Goal: Information Seeking & Learning: Learn about a topic

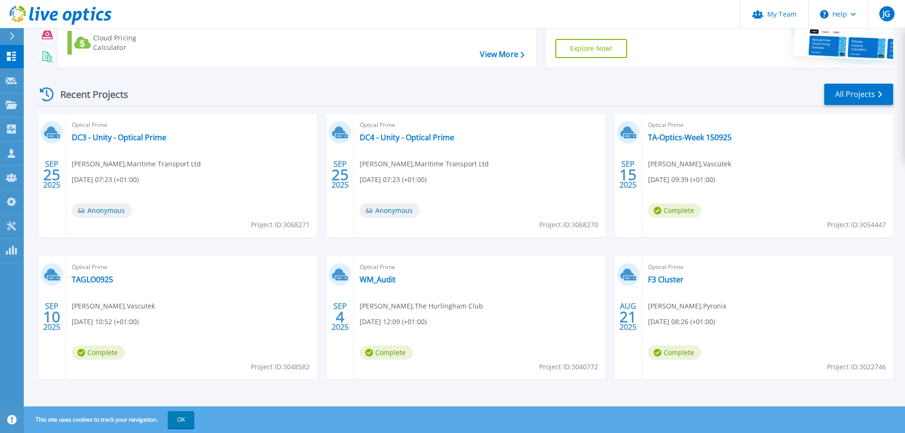
scroll to position [94, 0]
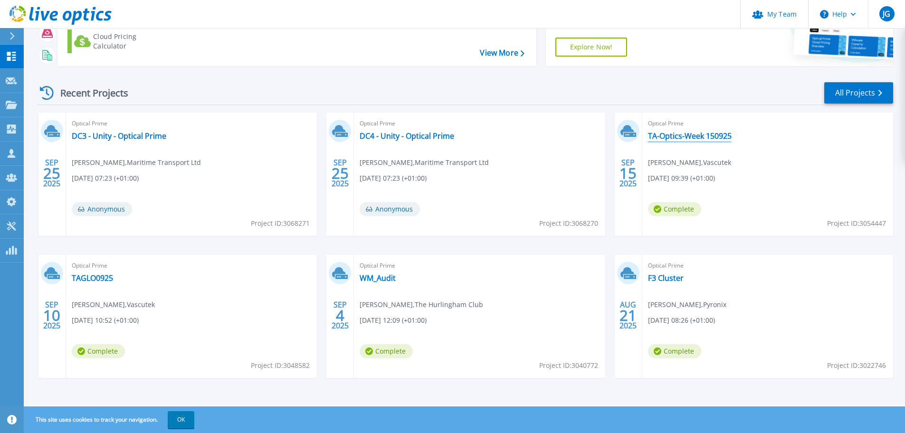
click at [680, 138] on link "TA-Optics-Week 150925" at bounding box center [690, 135] width 84 height 9
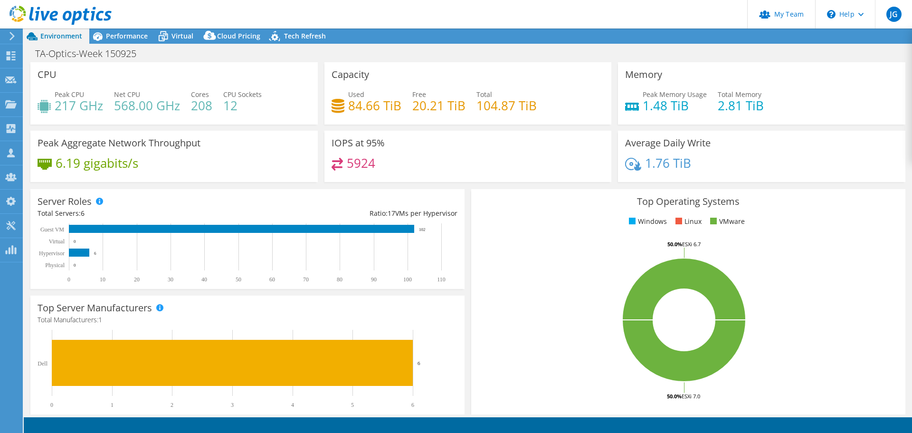
select select "EULondon"
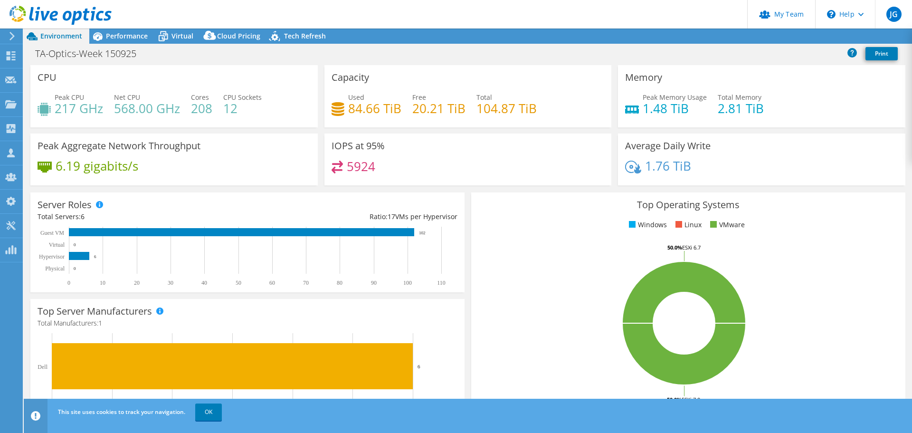
select select "EULondon"
select select "GBP"
click at [211, 412] on link "OK" at bounding box center [208, 411] width 27 height 17
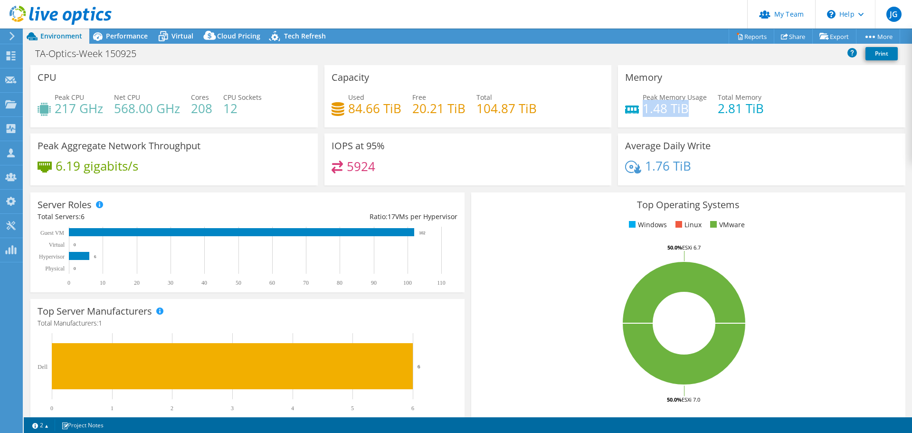
drag, startPoint x: 683, startPoint y: 107, endPoint x: 641, endPoint y: 106, distance: 42.3
click at [643, 106] on h4 "1.48 TiB" at bounding box center [675, 108] width 64 height 10
copy h4 "1.48 TiB"
drag, startPoint x: 400, startPoint y: 107, endPoint x: 346, endPoint y: 107, distance: 53.7
click at [346, 107] on div "Used 84.66 TiB Free 20.21 TiB Total 104.87 TiB" at bounding box center [468, 107] width 273 height 31
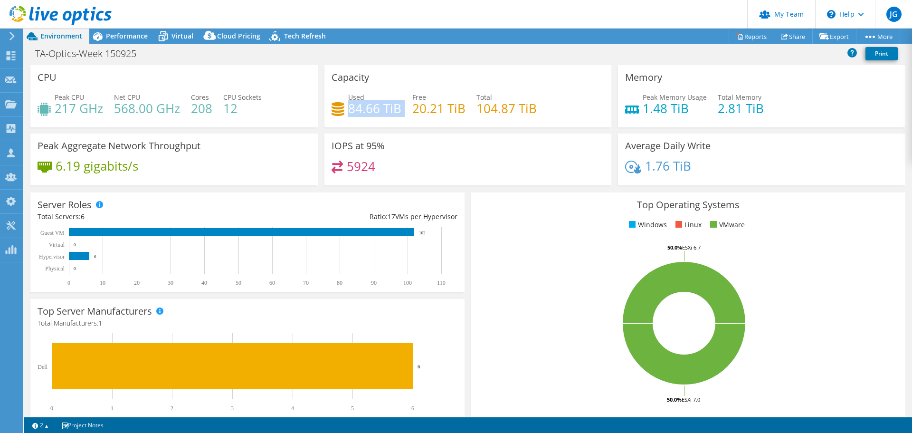
copy div "84.66 TiB"
click at [524, 259] on rect at bounding box center [683, 323] width 411 height 166
drag, startPoint x: 119, startPoint y: 35, endPoint x: 138, endPoint y: 37, distance: 18.6
click at [119, 35] on span "Performance" at bounding box center [127, 35] width 42 height 9
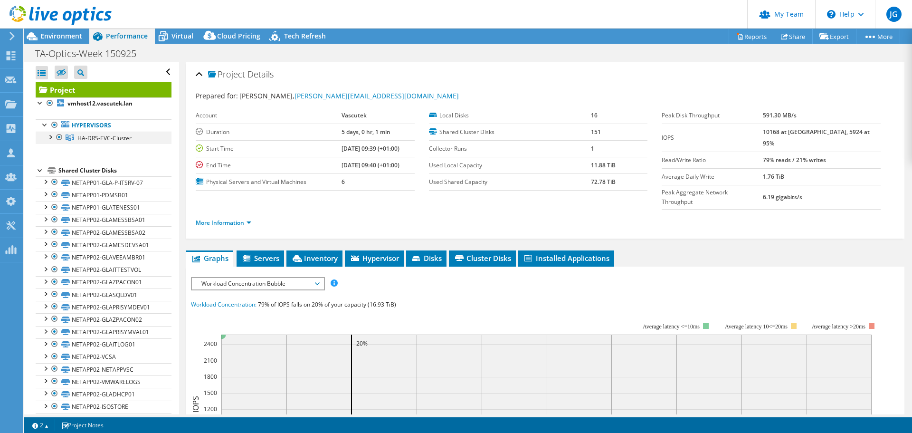
click at [49, 136] on div at bounding box center [49, 136] width 9 height 9
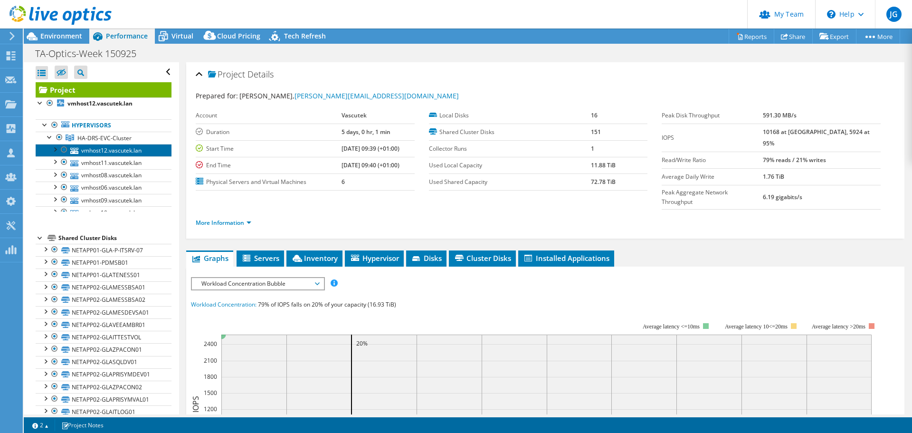
click at [83, 149] on link "vmhost12.vascutek.lan" at bounding box center [104, 150] width 136 height 12
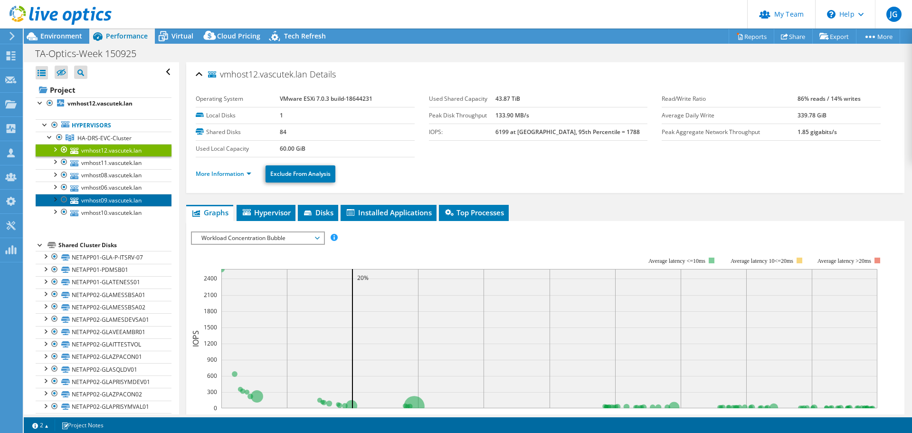
click at [108, 206] on link "vmhost09.vascutek.lan" at bounding box center [104, 200] width 136 height 12
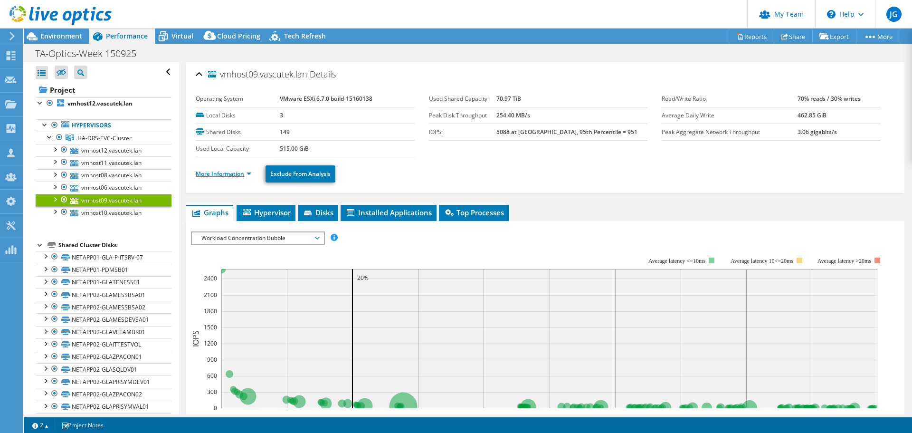
click at [241, 170] on link "More Information" at bounding box center [224, 174] width 56 height 8
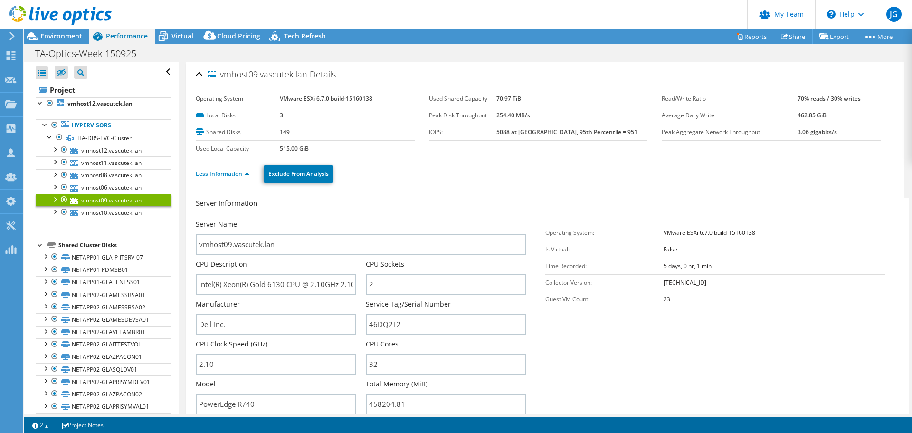
click at [391, 172] on ul "Less Information Exclude From Analysis" at bounding box center [545, 172] width 699 height 19
click at [63, 33] on span "Environment" at bounding box center [61, 35] width 42 height 9
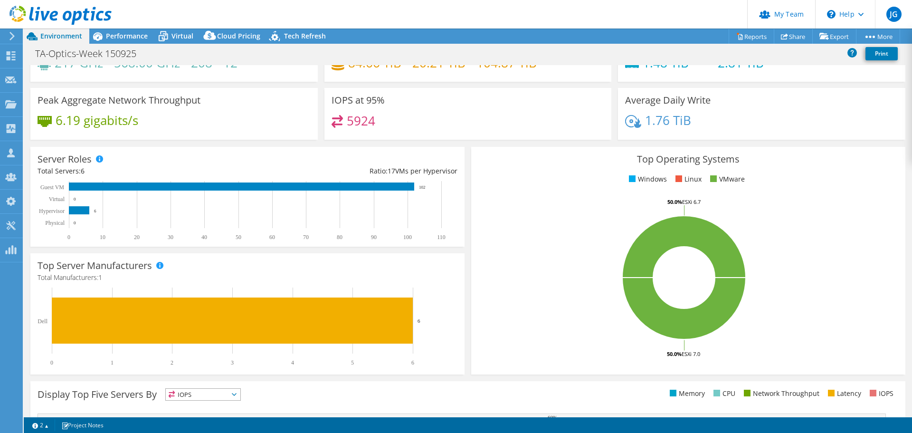
scroll to position [95, 0]
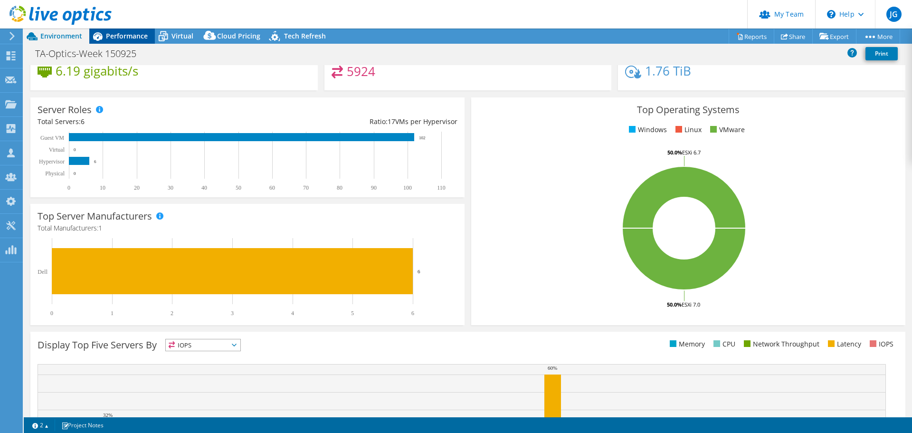
click at [128, 36] on span "Performance" at bounding box center [127, 35] width 42 height 9
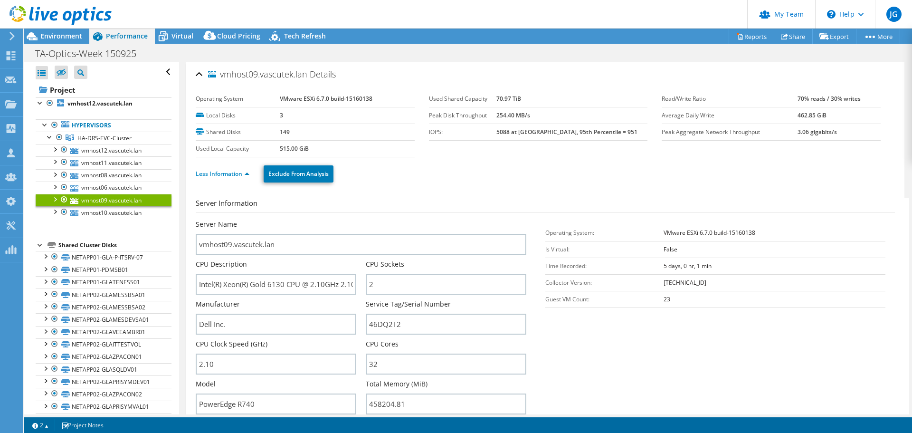
scroll to position [0, 0]
click at [89, 130] on link "Hypervisors" at bounding box center [104, 125] width 136 height 12
click at [107, 102] on b "vmhost12.vascutek.lan" at bounding box center [99, 103] width 65 height 8
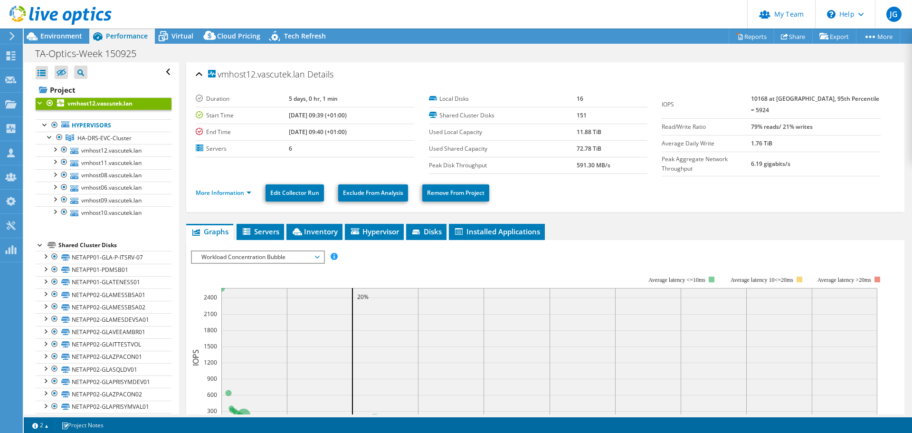
click at [266, 256] on span "Workload Concentration Bubble" at bounding box center [258, 256] width 122 height 11
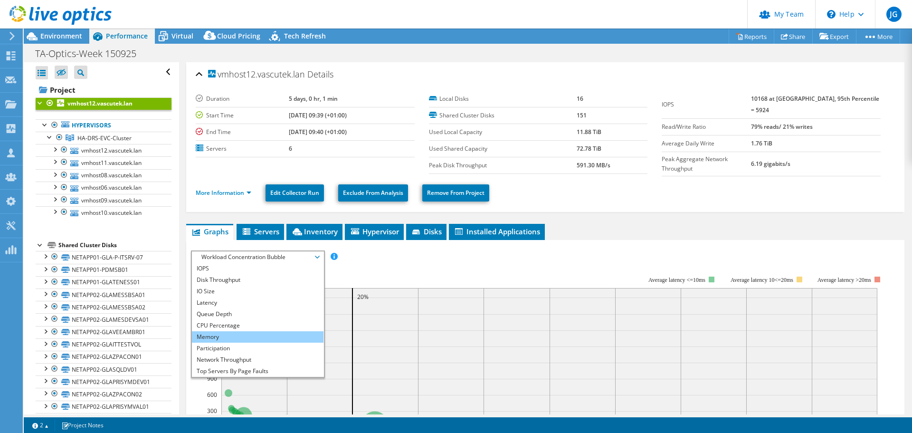
click at [241, 332] on li "Memory" at bounding box center [258, 336] width 132 height 11
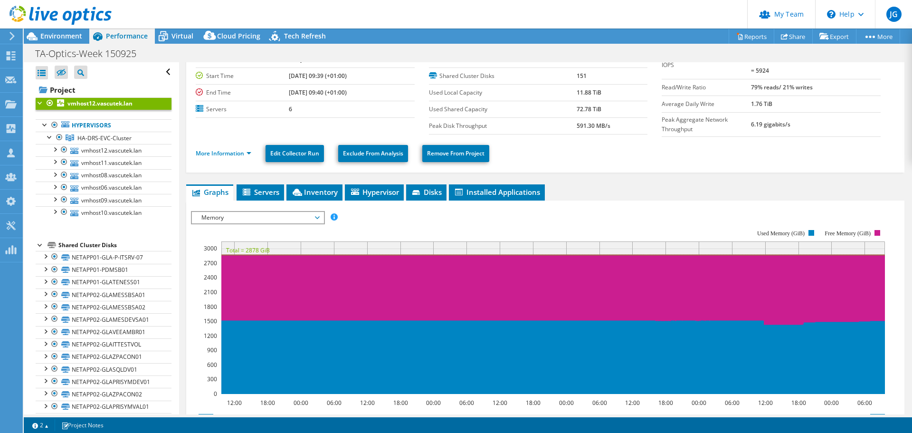
scroll to position [47, 0]
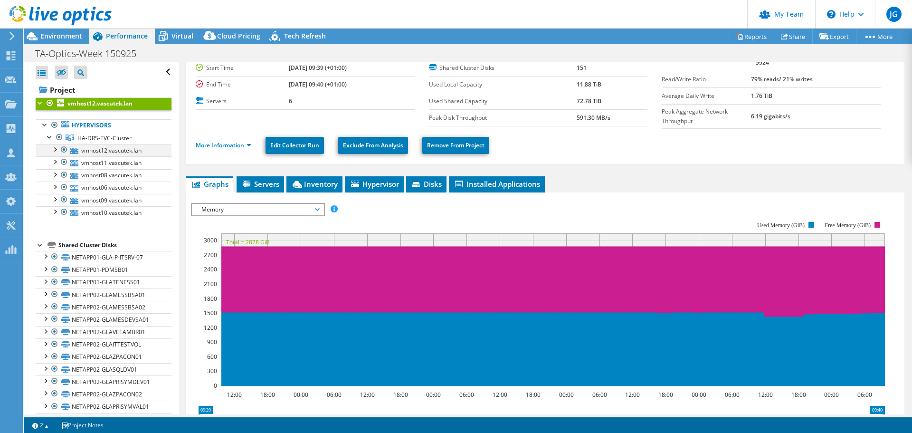
click at [54, 149] on div at bounding box center [54, 148] width 9 height 9
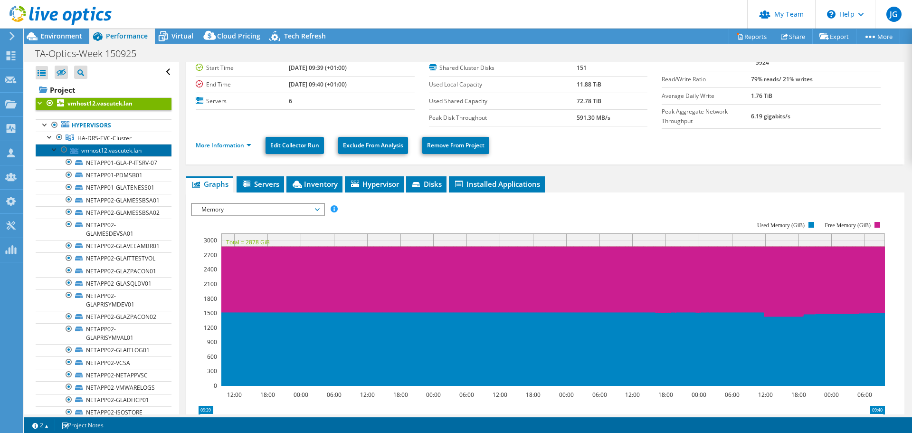
click at [107, 150] on link "vmhost12.vascutek.lan" at bounding box center [104, 150] width 136 height 12
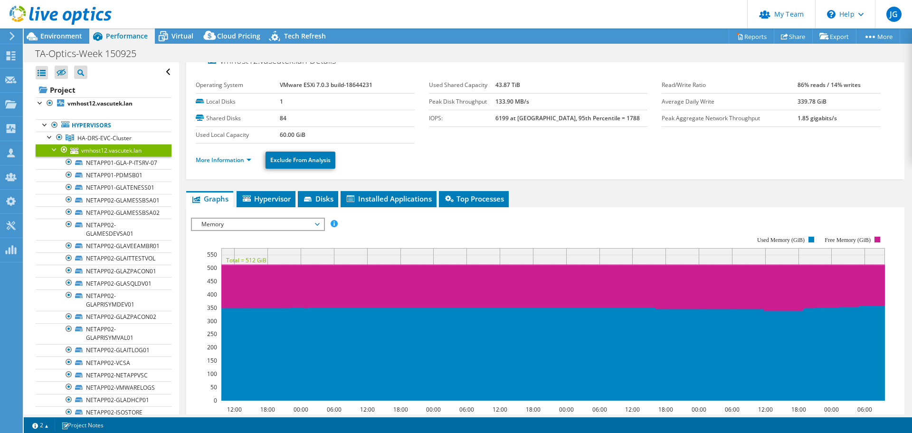
scroll to position [0, 0]
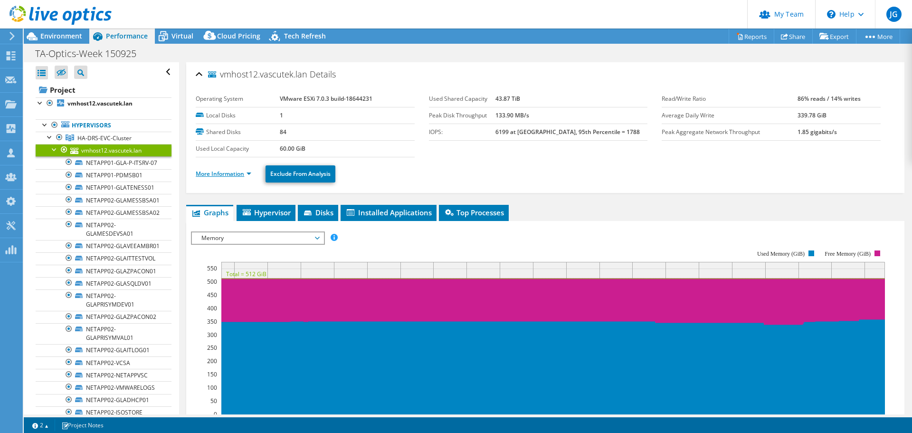
click at [238, 172] on link "More Information" at bounding box center [224, 174] width 56 height 8
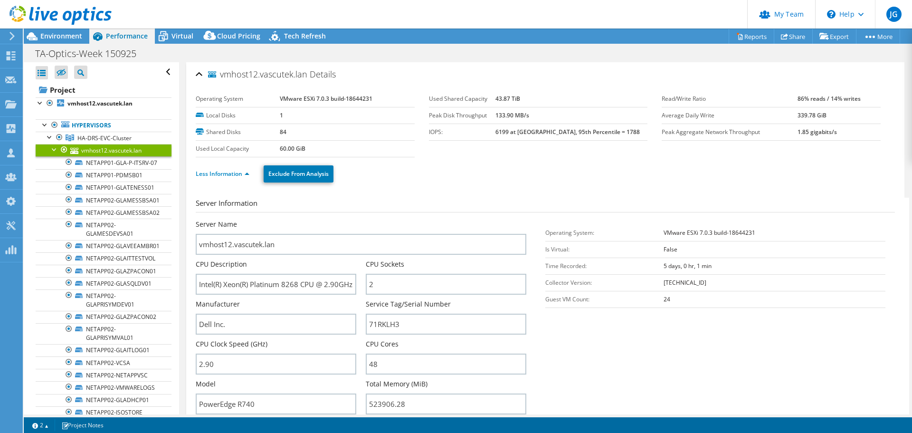
click at [51, 147] on div at bounding box center [54, 148] width 9 height 9
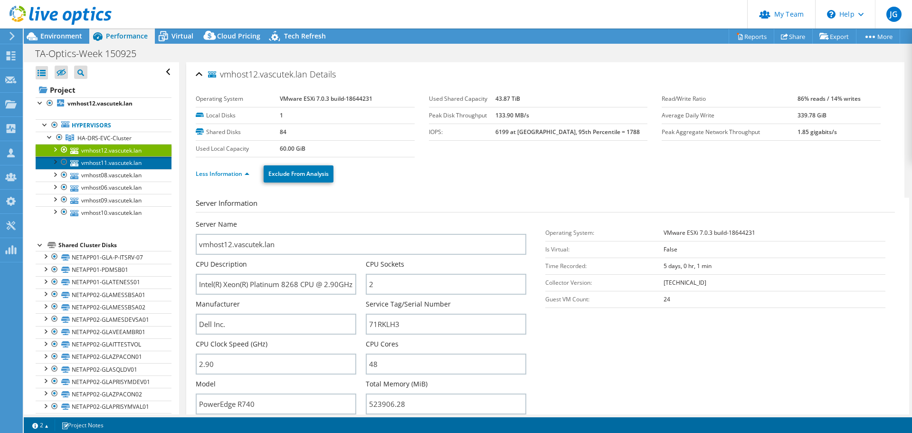
click at [101, 165] on link "vmhost11.vascutek.lan" at bounding box center [104, 162] width 136 height 12
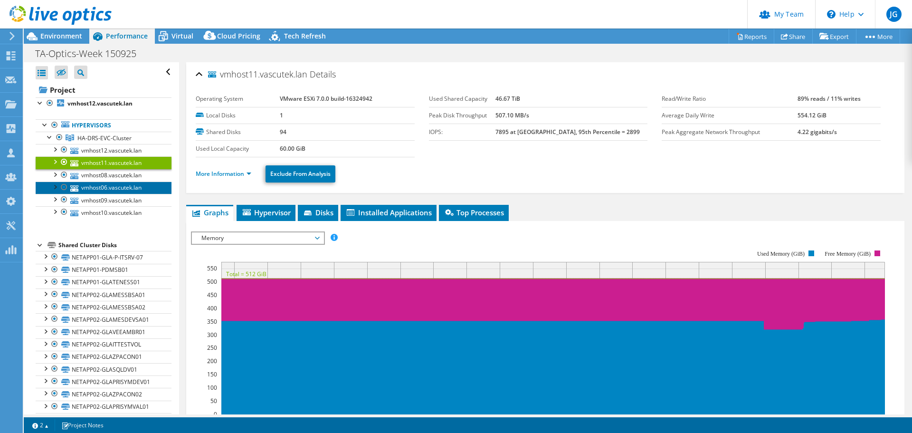
click at [79, 189] on link "vmhost06.vascutek.lan" at bounding box center [104, 187] width 136 height 12
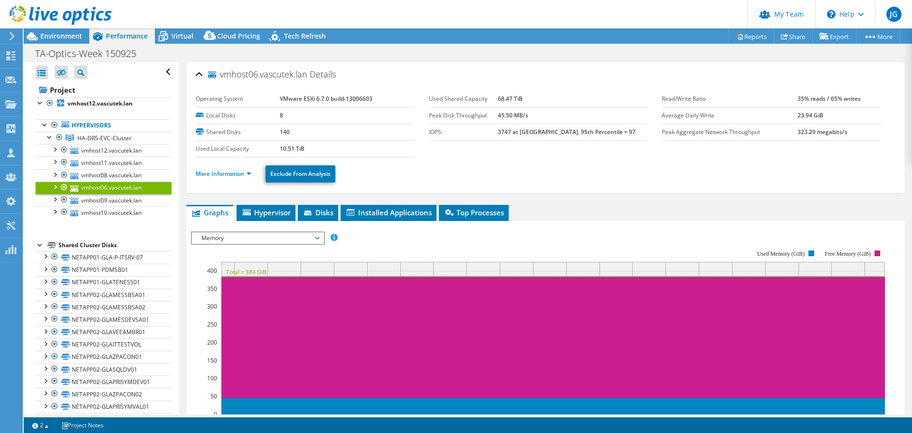
click at [229, 168] on ul "More Information Exclude From Analysis" at bounding box center [545, 172] width 699 height 19
click at [233, 172] on link "More Information" at bounding box center [224, 174] width 56 height 8
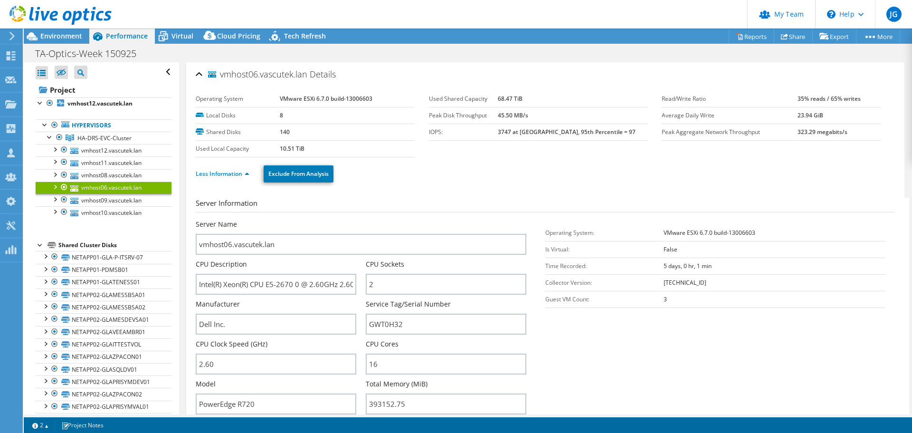
click at [65, 187] on div at bounding box center [63, 186] width 9 height 11
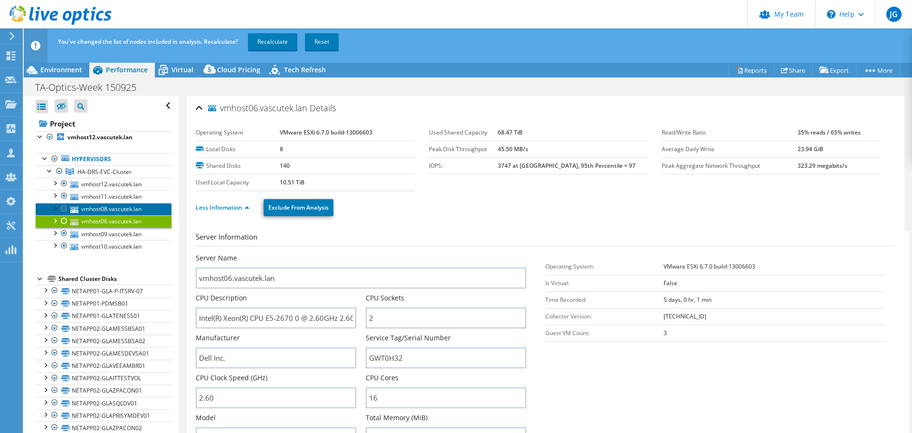
click at [103, 209] on link "vmhost08.vascutek.lan" at bounding box center [104, 209] width 136 height 12
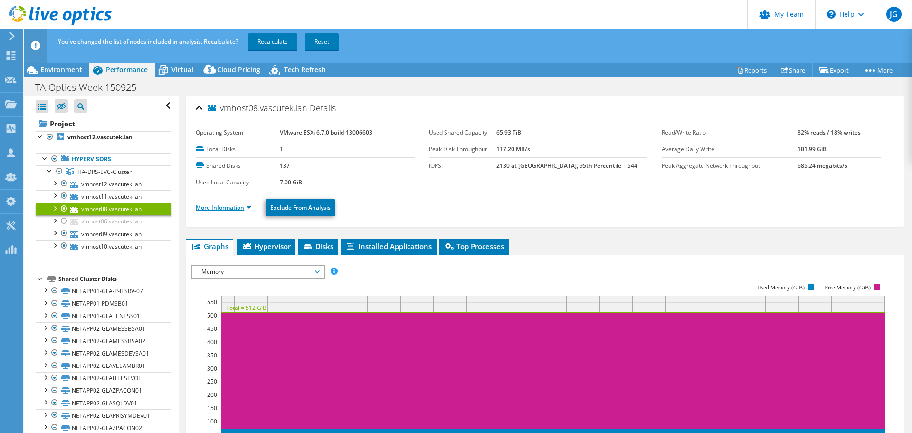
click at [236, 208] on link "More Information" at bounding box center [224, 207] width 56 height 8
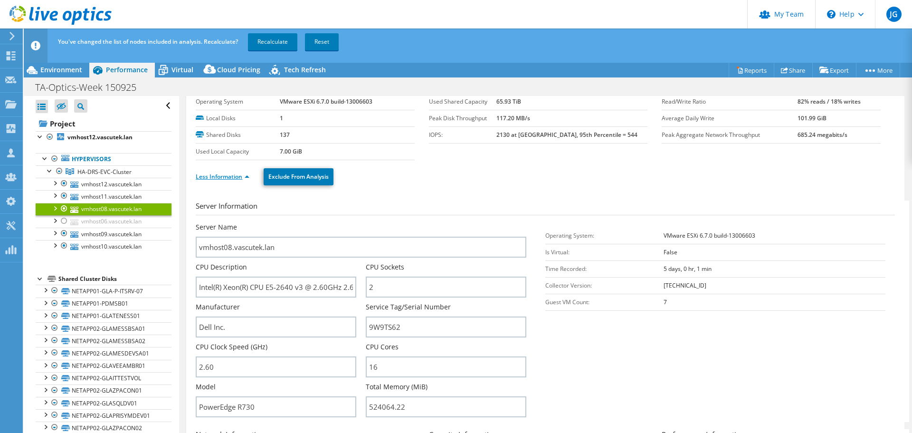
scroll to position [47, 0]
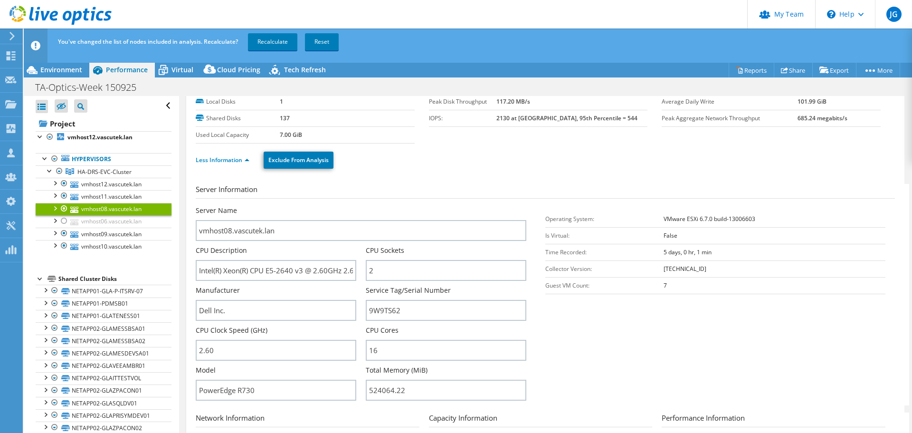
click at [63, 207] on div at bounding box center [63, 208] width 9 height 11
click at [279, 44] on link "Recalculate" at bounding box center [272, 41] width 49 height 17
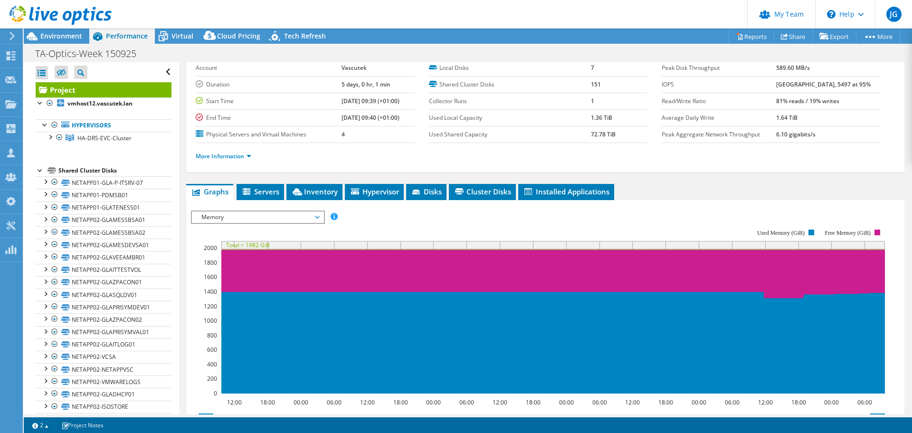
drag, startPoint x: 39, startPoint y: 171, endPoint x: 41, endPoint y: 155, distance: 16.3
click at [39, 171] on div at bounding box center [40, 169] width 9 height 9
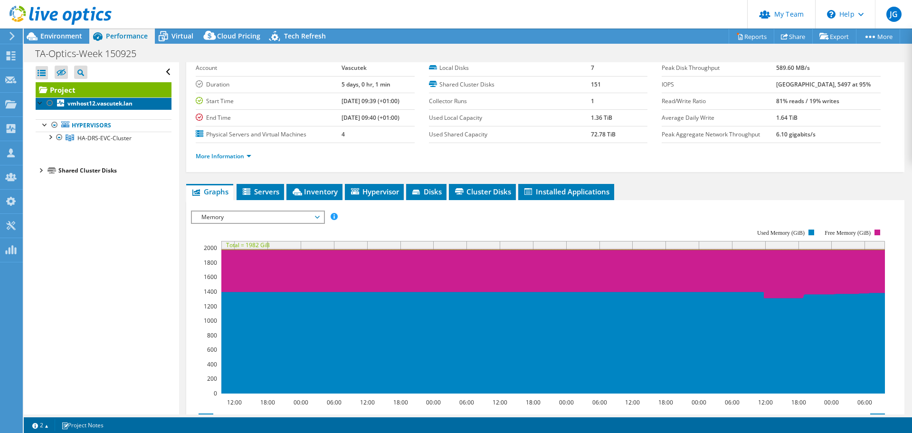
click at [86, 102] on b "vmhost12.vascutek.lan" at bounding box center [99, 103] width 65 height 8
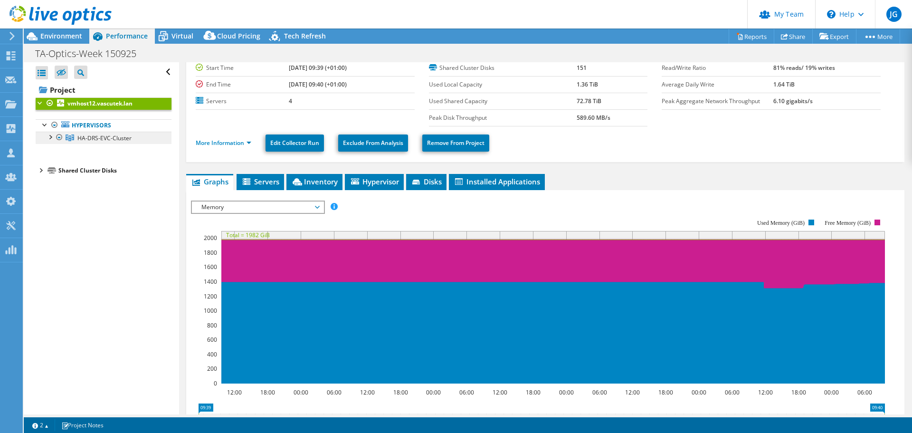
click at [97, 139] on span "HA-DRS-EVC-Cluster" at bounding box center [104, 138] width 54 height 8
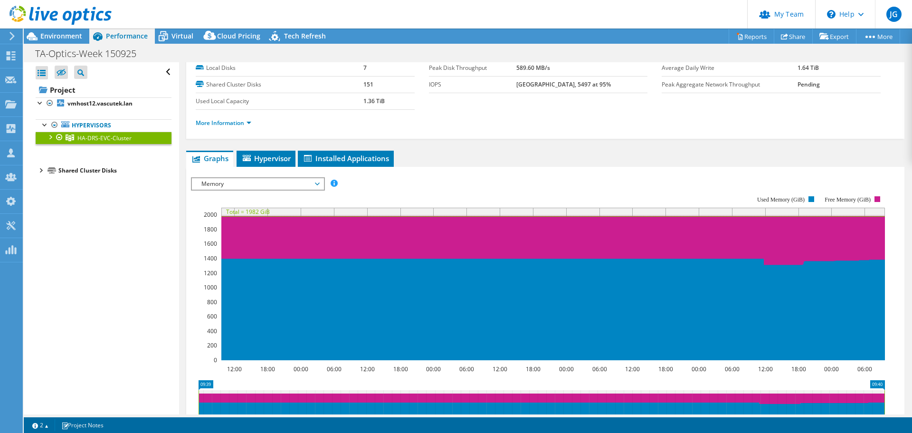
scroll to position [0, 0]
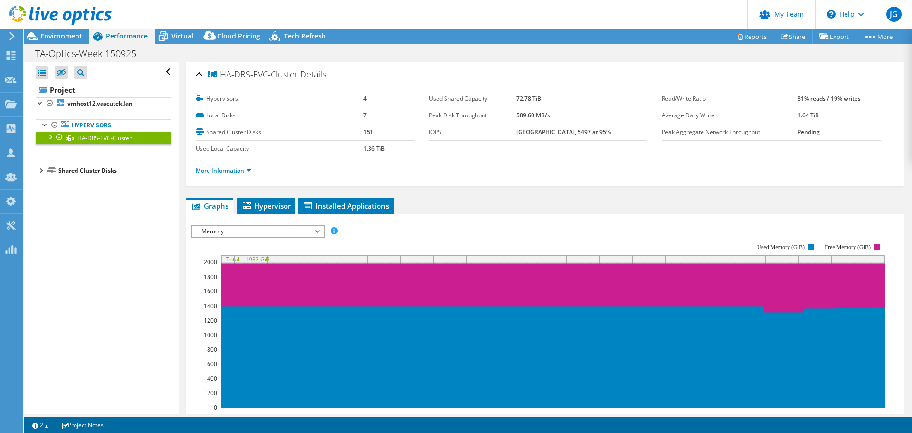
click at [231, 170] on link "More Information" at bounding box center [224, 170] width 56 height 8
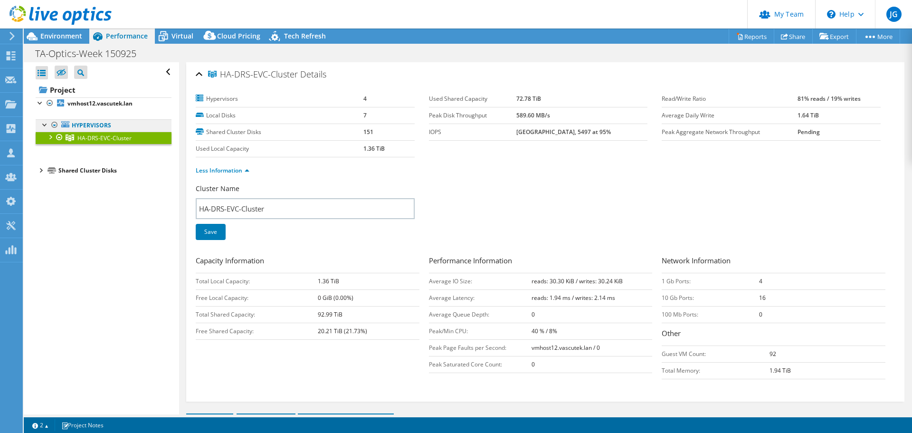
click at [72, 123] on link "Hypervisors" at bounding box center [104, 125] width 136 height 12
click at [89, 124] on link "Hypervisors" at bounding box center [104, 125] width 136 height 12
click at [227, 169] on link "Less Information" at bounding box center [223, 170] width 54 height 8
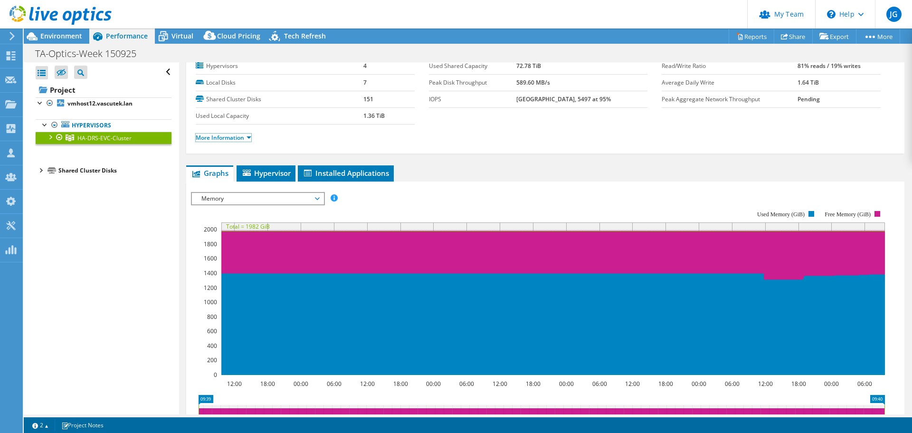
scroll to position [47, 0]
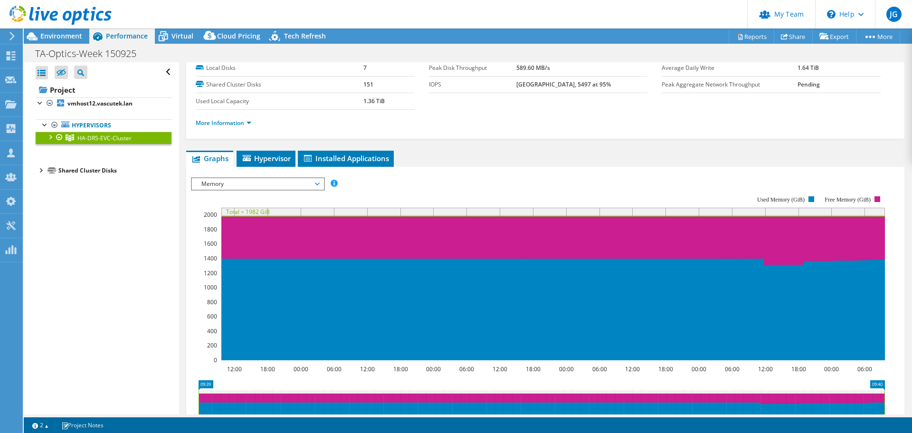
click at [318, 181] on span "Memory" at bounding box center [258, 183] width 122 height 11
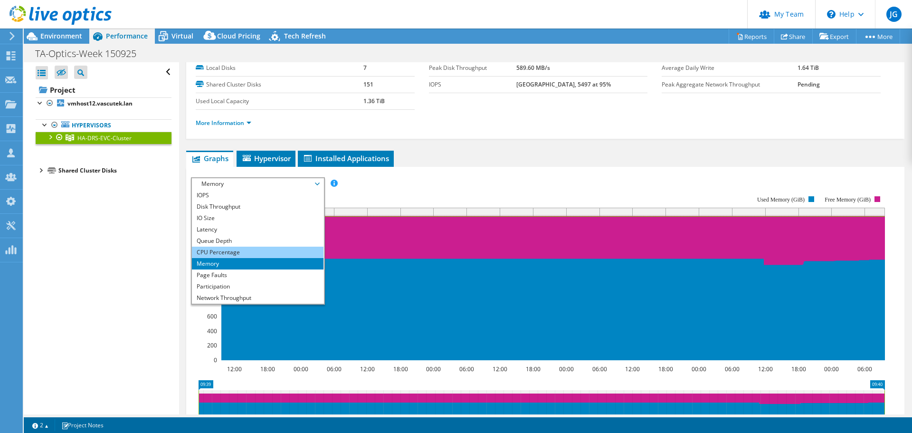
click at [228, 249] on li "CPU Percentage" at bounding box center [258, 252] width 132 height 11
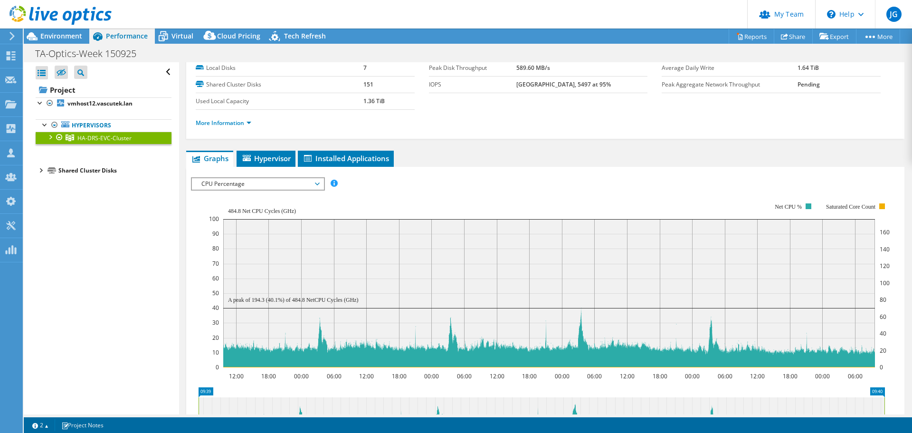
click at [274, 186] on span "CPU Percentage" at bounding box center [258, 183] width 122 height 11
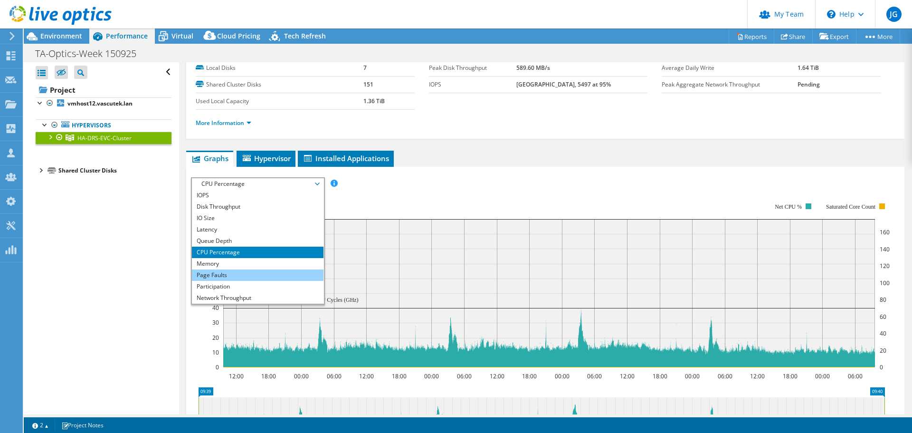
click at [248, 274] on li "Page Faults" at bounding box center [258, 274] width 132 height 11
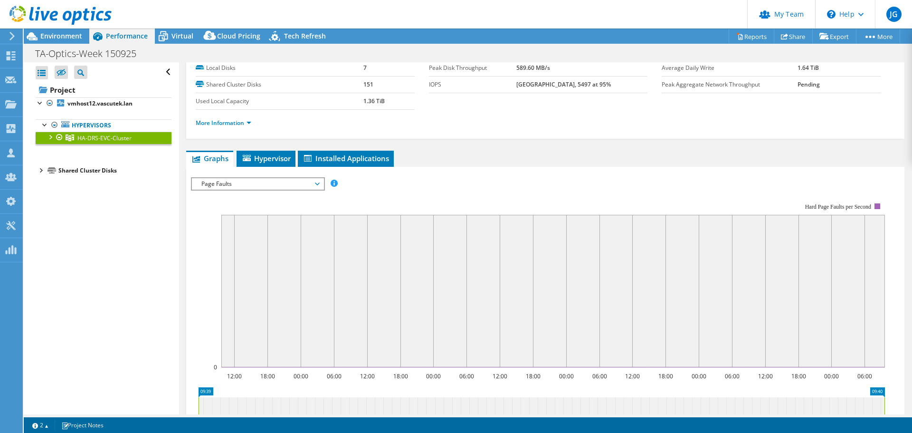
click at [286, 181] on span "Page Faults" at bounding box center [258, 183] width 122 height 11
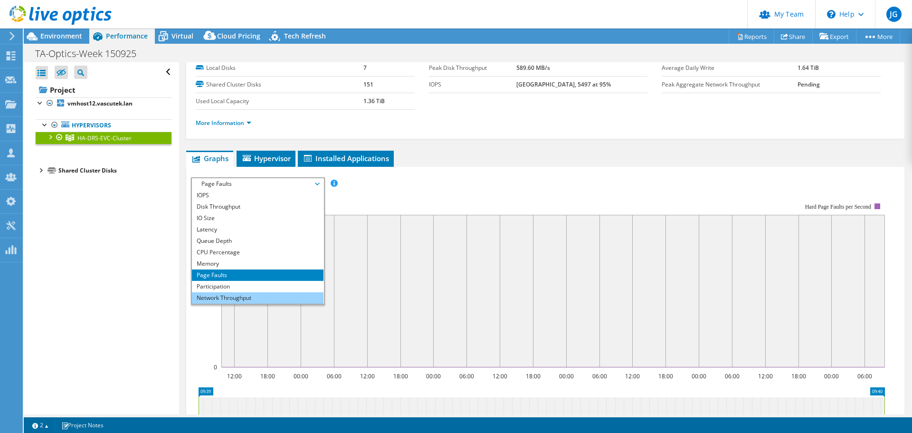
click at [246, 297] on li "Network Throughput" at bounding box center [258, 297] width 132 height 11
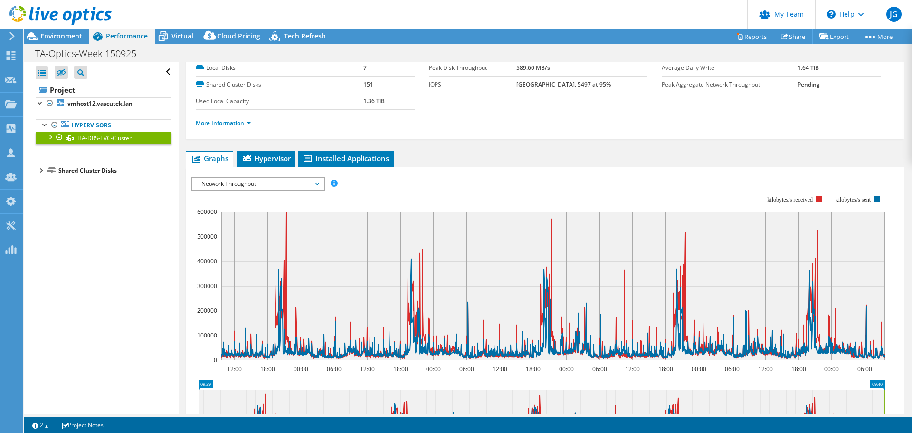
click at [433, 183] on rect at bounding box center [538, 278] width 694 height 190
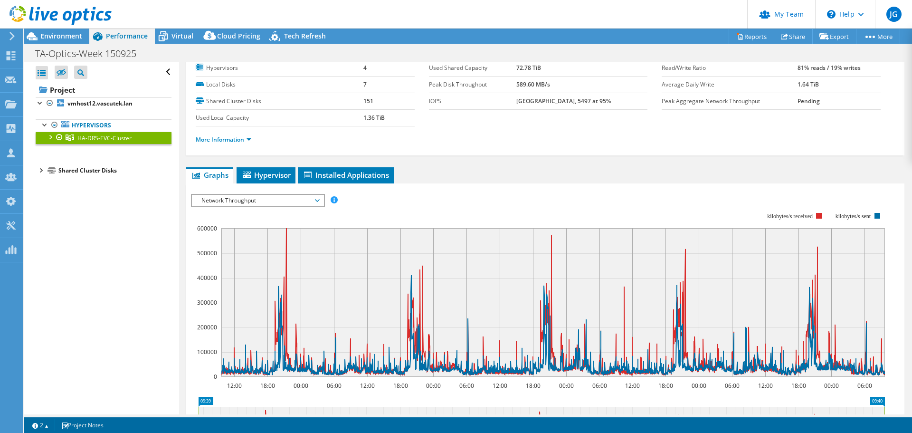
scroll to position [0, 0]
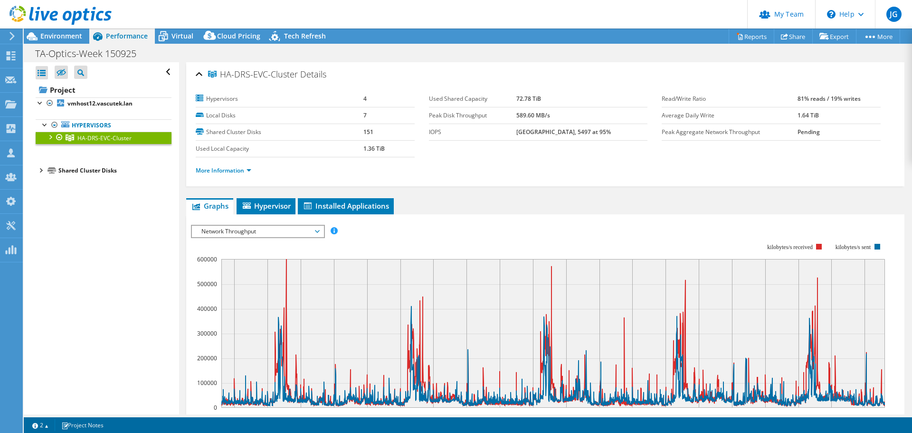
click at [423, 204] on ul "Graphs Servers Inventory Hypervisor Disks Cluster Disks Installed Applications" at bounding box center [545, 206] width 718 height 16
click at [243, 171] on link "More Information" at bounding box center [224, 170] width 56 height 8
click at [245, 171] on link "More Information" at bounding box center [224, 170] width 56 height 8
click at [232, 172] on link "More Information" at bounding box center [224, 170] width 56 height 8
click at [52, 135] on div at bounding box center [49, 136] width 9 height 9
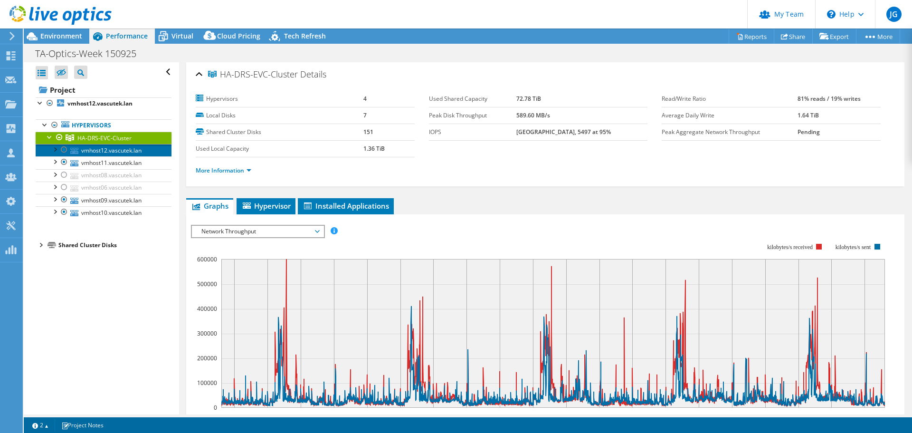
click at [91, 152] on link "vmhost12.vascutek.lan" at bounding box center [104, 150] width 136 height 12
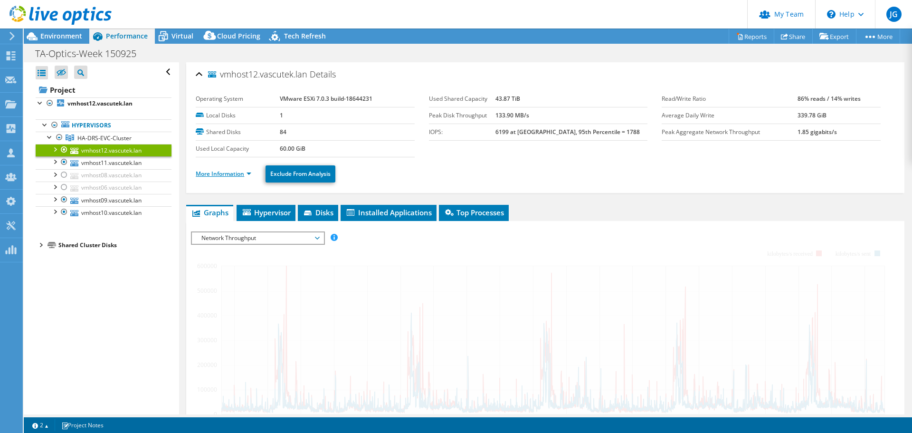
click at [217, 176] on link "More Information" at bounding box center [224, 174] width 56 height 8
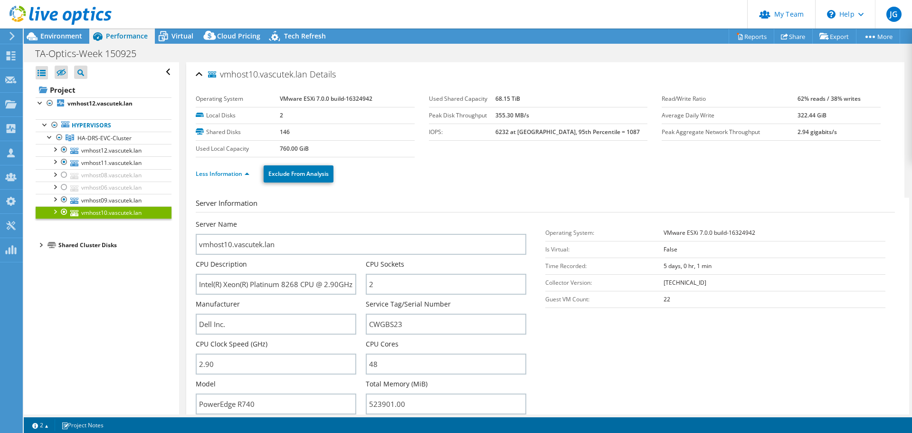
select select "EULondon"
select select "GBP"
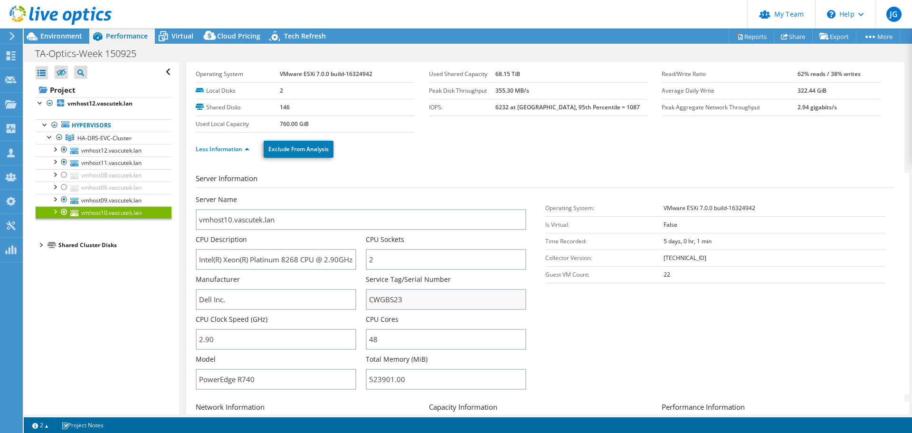
scroll to position [47, 0]
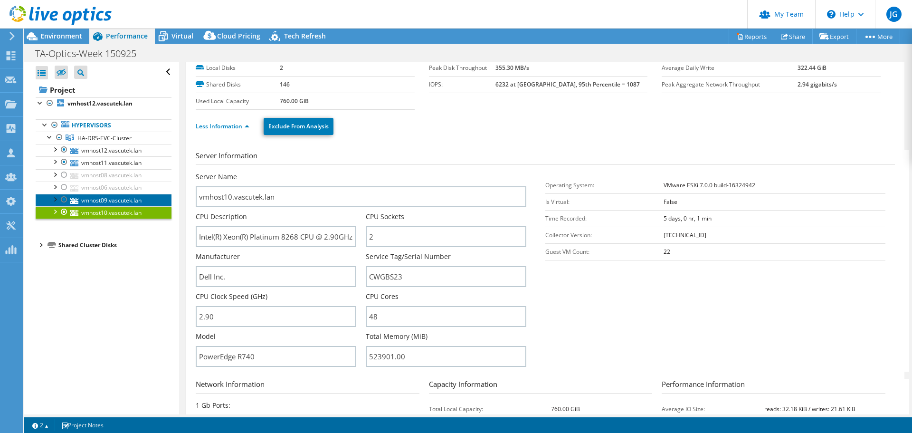
click at [94, 198] on link "vmhost09.vascutek.lan" at bounding box center [104, 200] width 136 height 12
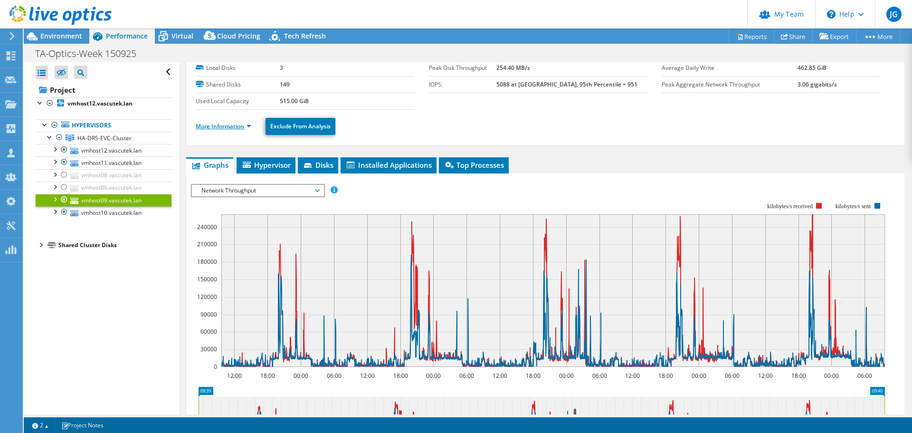
click at [237, 123] on link "More Information" at bounding box center [224, 126] width 56 height 8
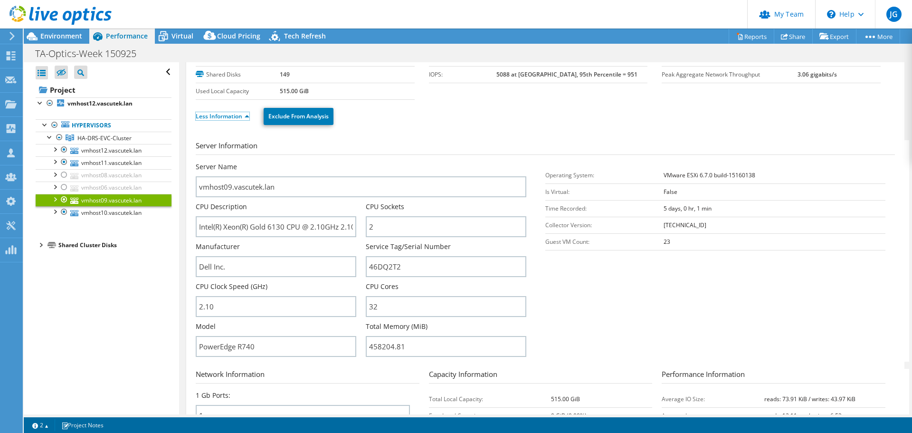
scroll to position [0, 0]
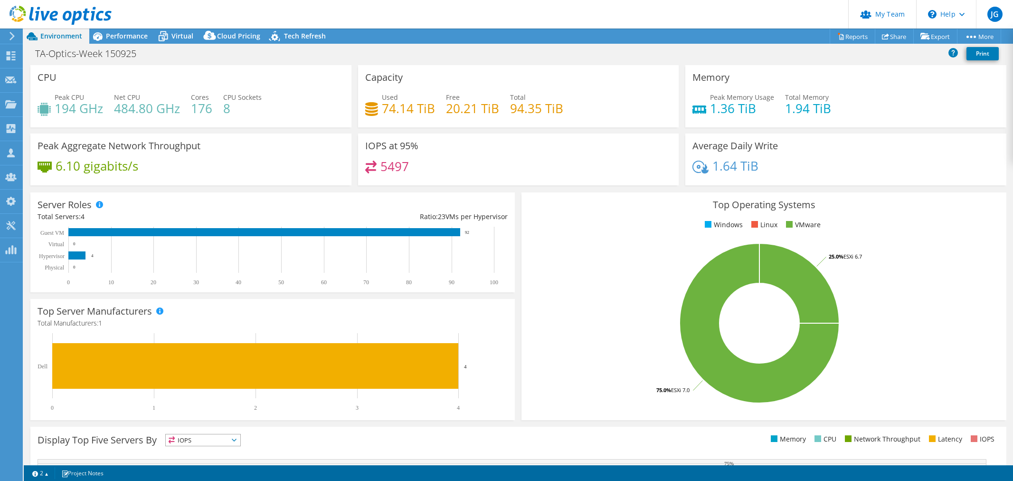
select select "EULondon"
select select "USD"
